Goal: Task Accomplishment & Management: Use online tool/utility

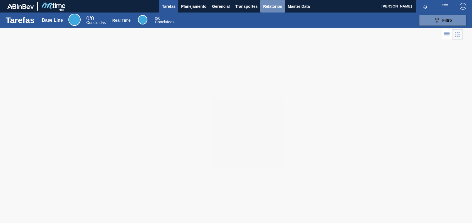
click at [274, 4] on span "Relatórios" at bounding box center [272, 6] width 19 height 7
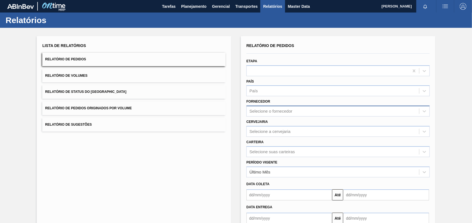
click at [275, 109] on div "Selecione o fornecedor" at bounding box center [270, 111] width 43 height 5
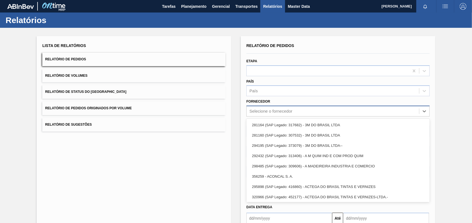
paste input "30012383"
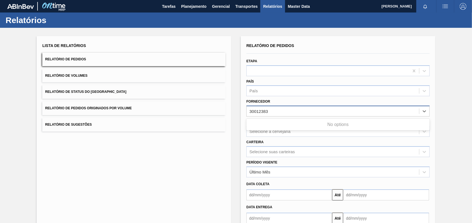
type input "30012383"
click at [441, 115] on div "Lista de Relatórios Relatório de Pedidos Relatório de Volumes Relatório de Stat…" at bounding box center [236, 143] width 472 height 230
click at [294, 113] on div "Selecione o fornecedor" at bounding box center [333, 111] width 172 height 8
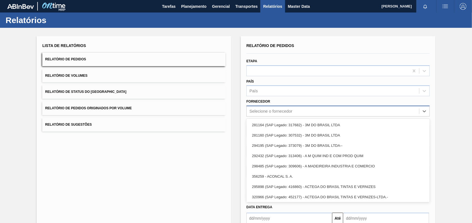
type input "v"
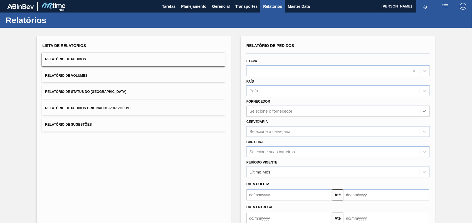
click at [291, 113] on div "Selecione o fornecedor" at bounding box center [270, 111] width 43 height 5
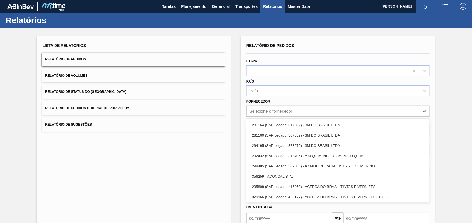
paste input "280304"
type input "280304"
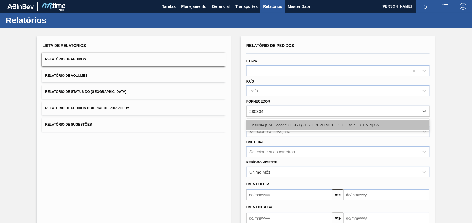
click at [288, 125] on div "280304 (SAP Legado: 303171) - BALL BEVERAGE CAN SOUTH AMERICA SA" at bounding box center [337, 125] width 183 height 10
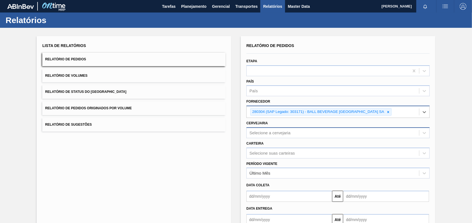
click at [288, 130] on div "Selecione a cervejaria" at bounding box center [269, 132] width 41 height 5
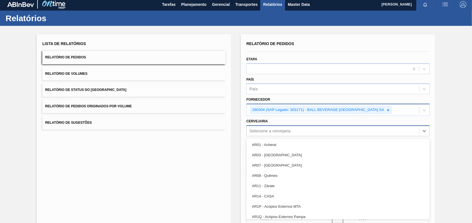
scroll to position [2, 0]
type input "16"
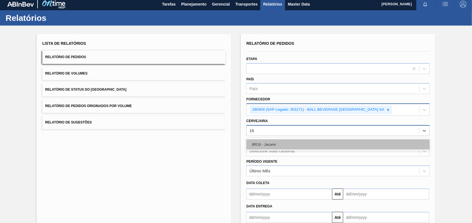
click at [280, 141] on div "BR16 - Jacareí" at bounding box center [337, 144] width 183 height 10
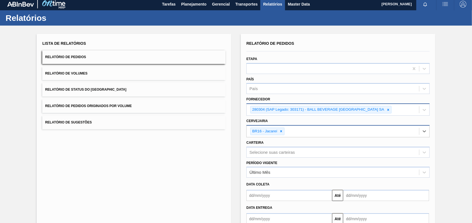
scroll to position [36, 0]
